Goal: Check status: Check status

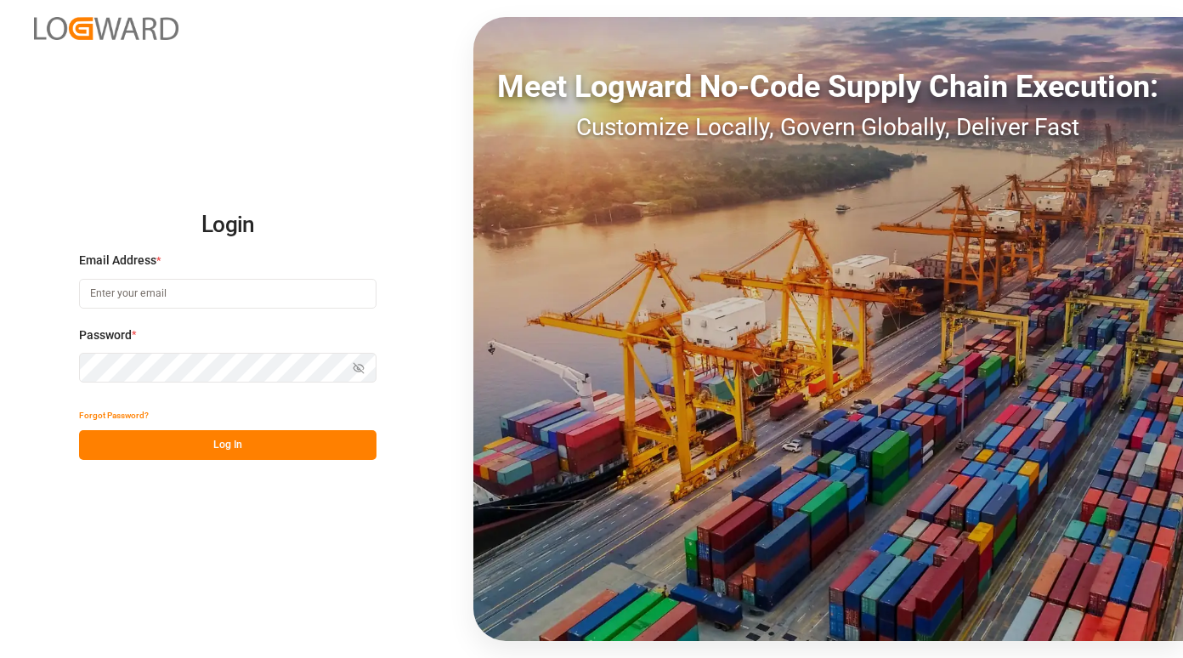
type input "[PERSON_NAME][EMAIL_ADDRESS][PERSON_NAME][PERSON_NAME][DOMAIN_NAME]"
click at [243, 451] on button "Log In" at bounding box center [228, 445] width 298 height 30
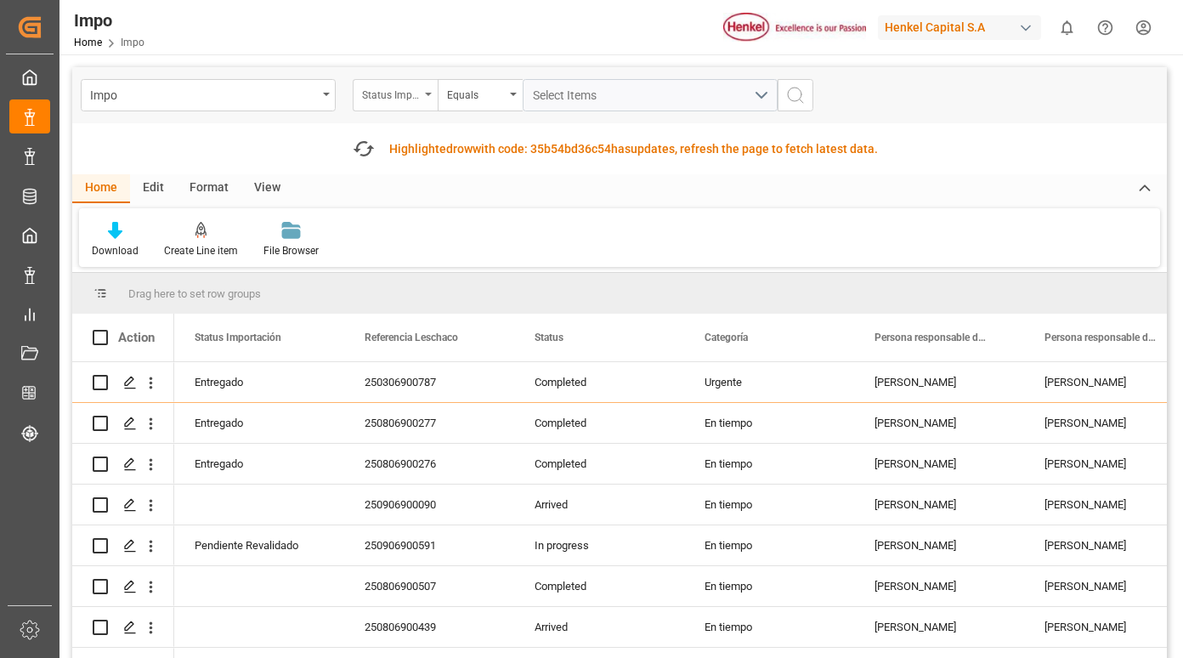
click at [406, 93] on div "Status Importación" at bounding box center [391, 93] width 58 height 20
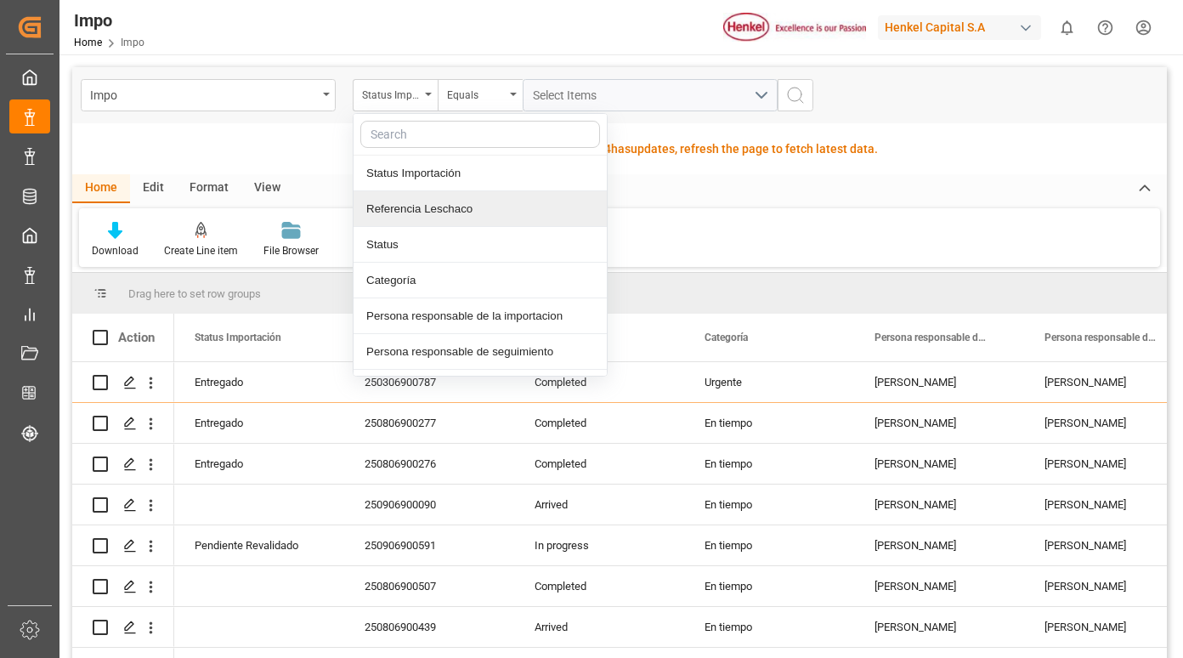
click at [400, 207] on div "Referencia Leschaco" at bounding box center [480, 209] width 253 height 36
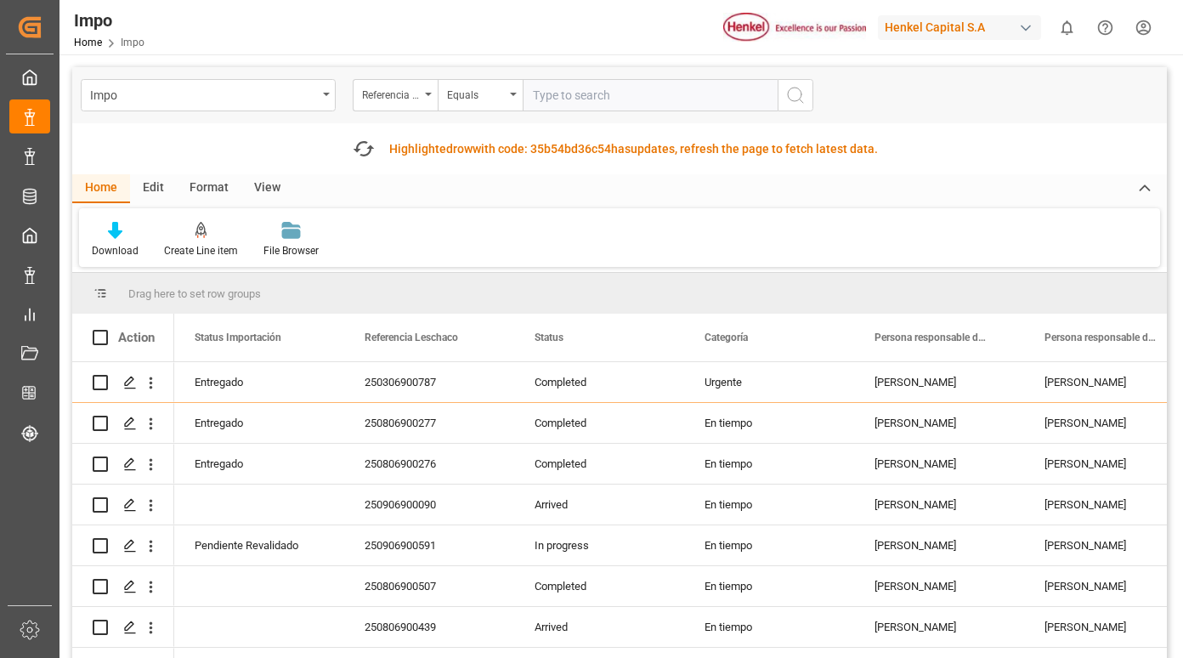
click at [565, 94] on input "text" at bounding box center [650, 95] width 255 height 32
type input "250915080058"
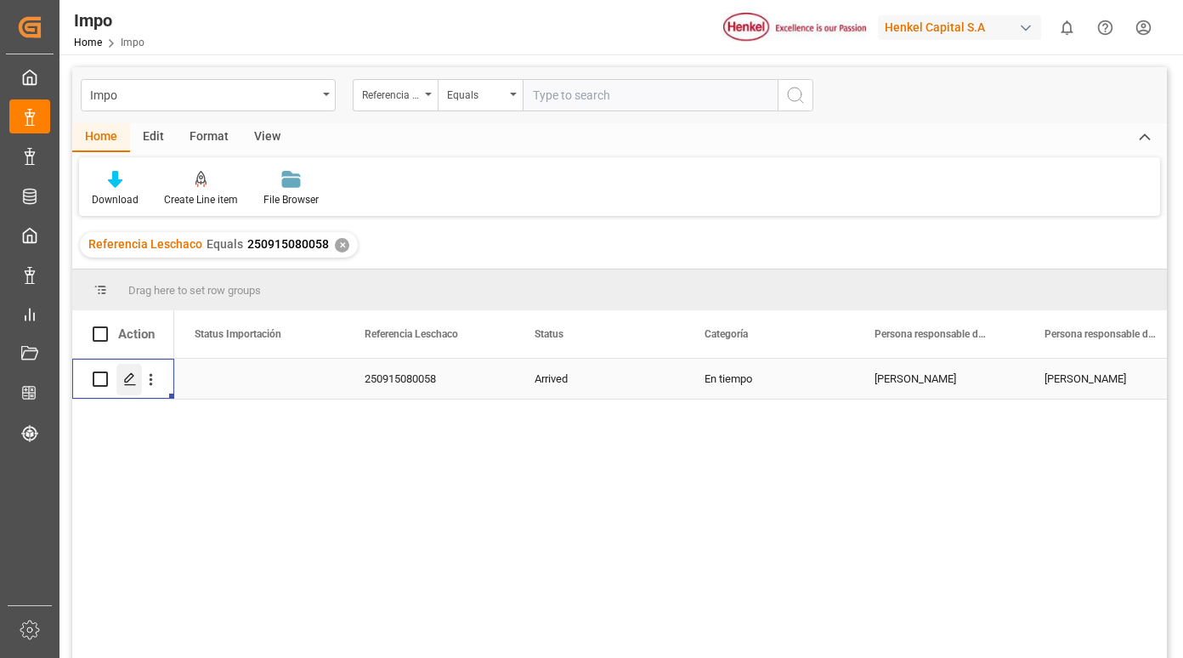
click at [126, 382] on polygon "Press SPACE to select this row." at bounding box center [129, 378] width 9 height 9
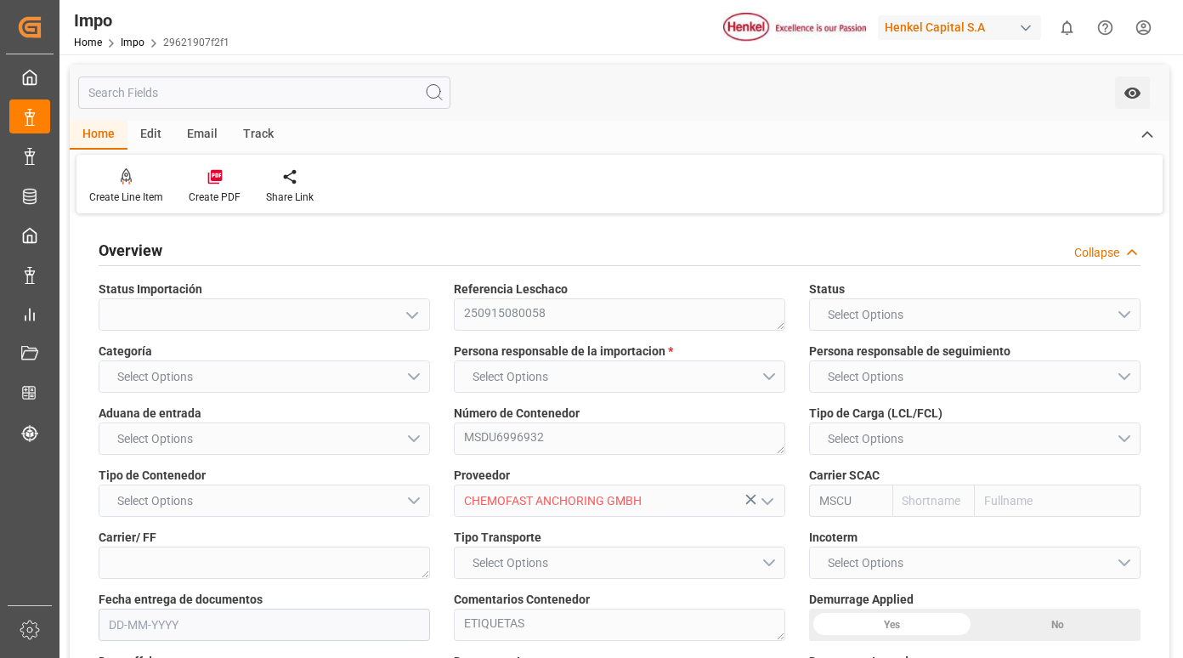
type input "MSC"
type input "Mediterranean Shipping Company"
type input "1"
type input "1.44"
type input "1"
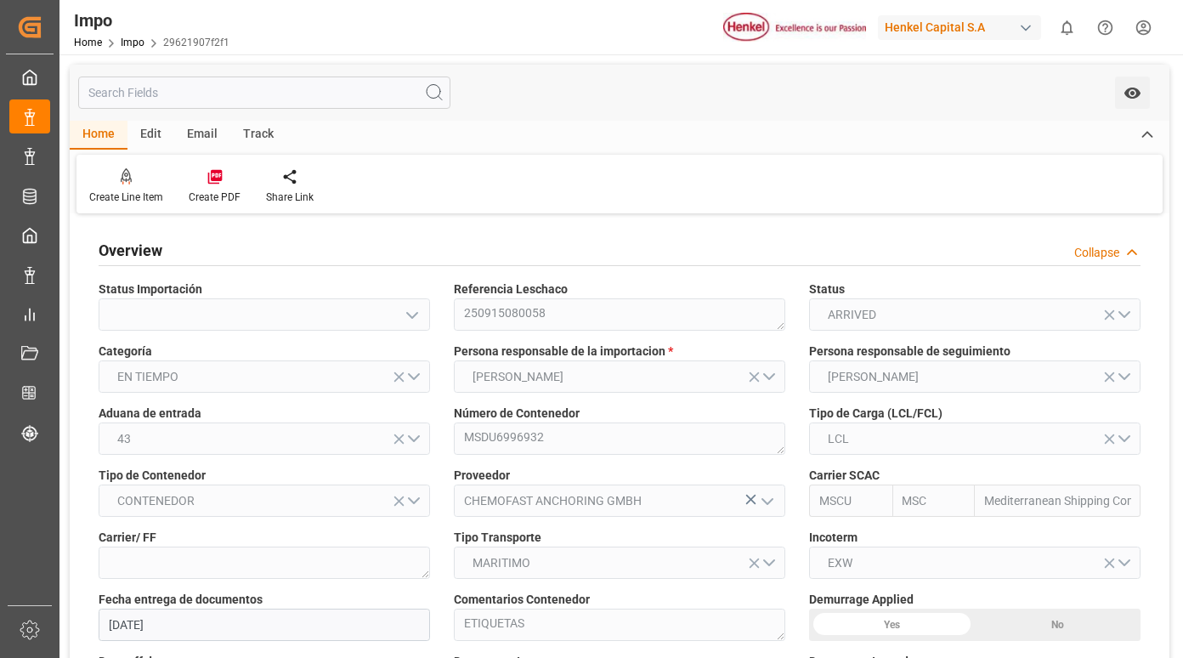
type input "[DATE]"
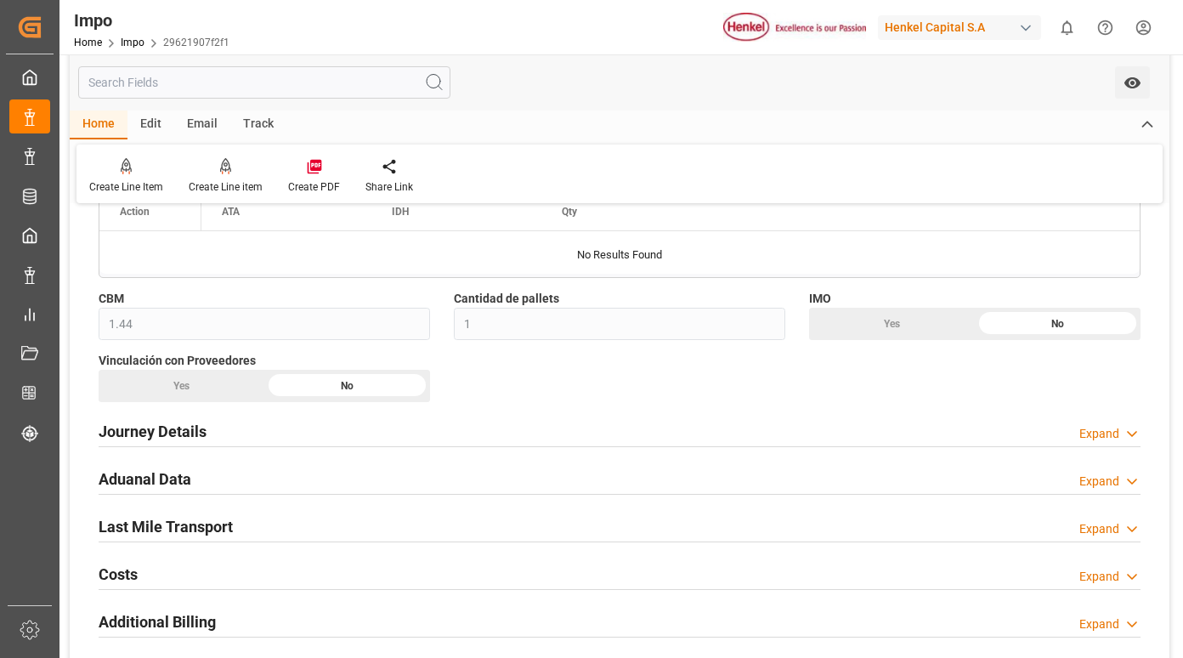
scroll to position [935, 0]
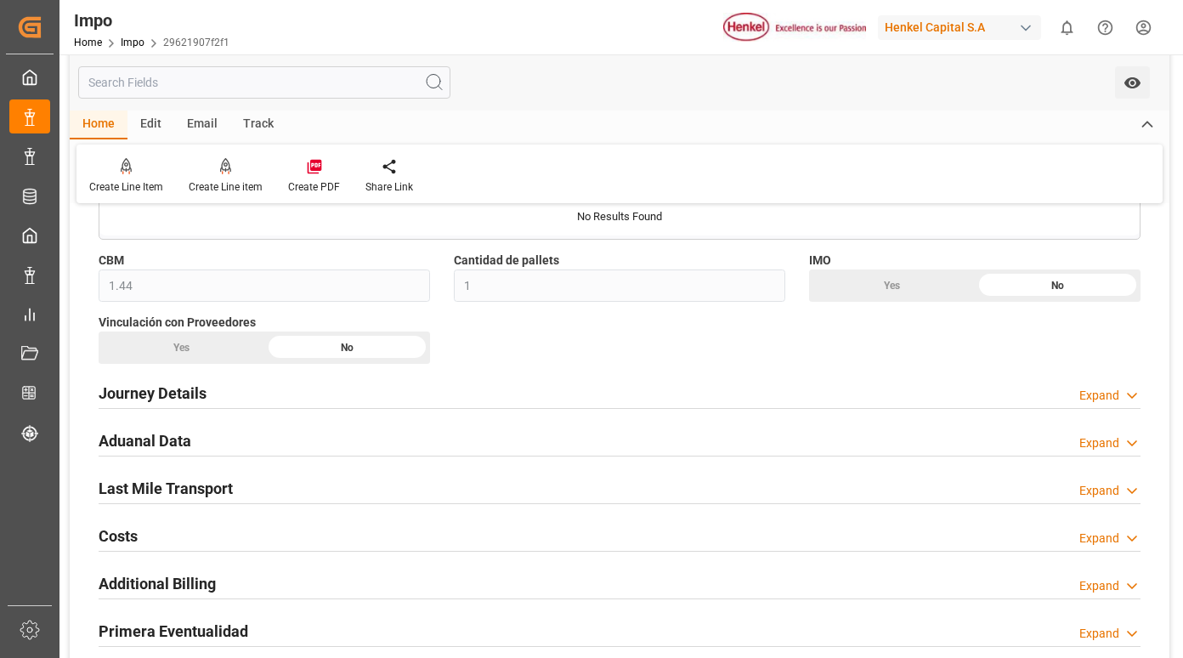
click at [151, 389] on h2 "Journey Details" at bounding box center [153, 393] width 108 height 23
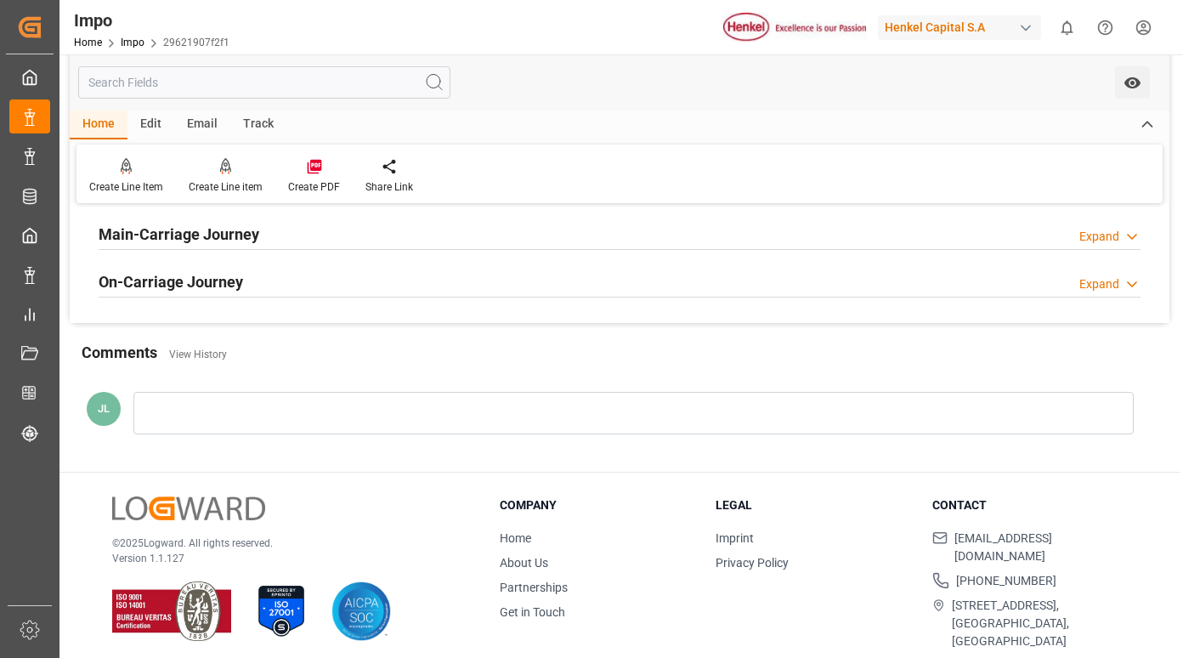
scroll to position [2449, 0]
